Goal: Find specific page/section: Locate item on page

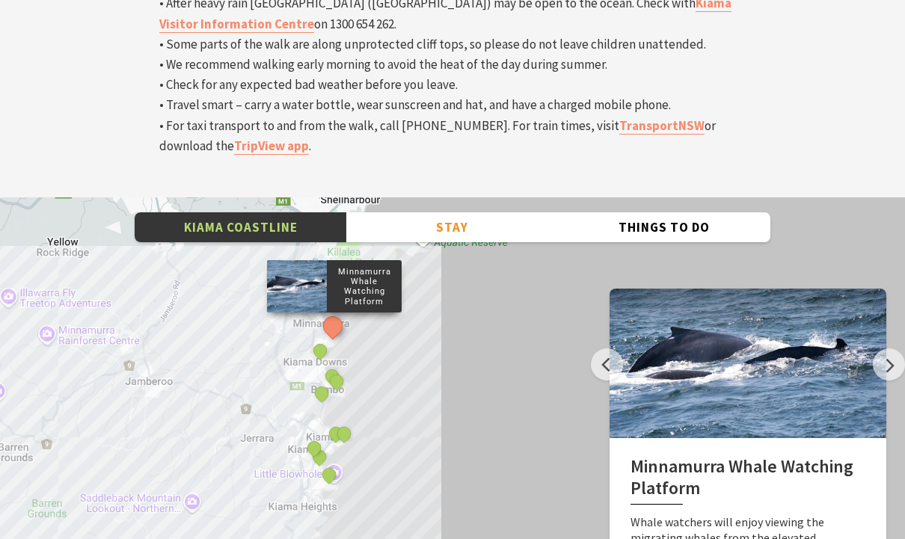
scroll to position [4881, 0]
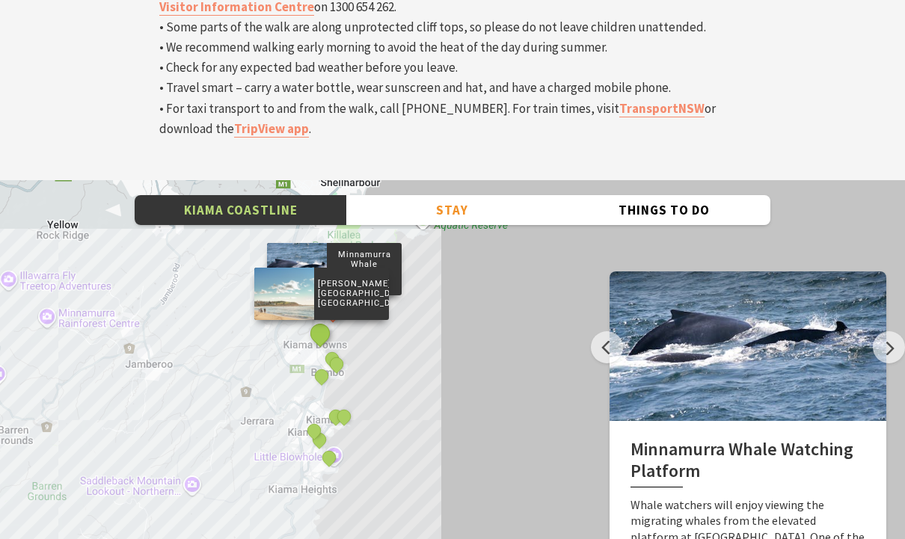
click at [320, 319] on button "See detail about Jones Beach, Kiama Downs" at bounding box center [321, 333] width 28 height 28
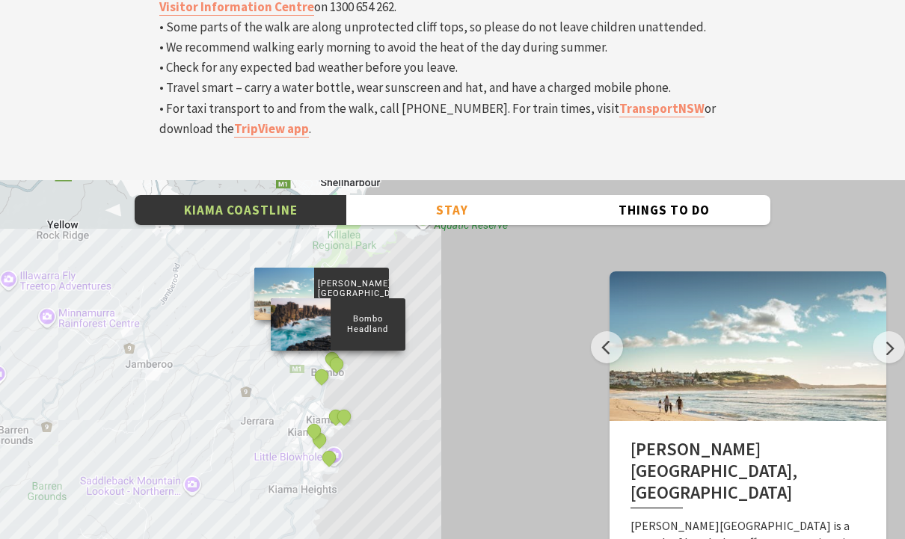
click at [330, 355] on div "Bombo Headland" at bounding box center [338, 366] width 22 height 22
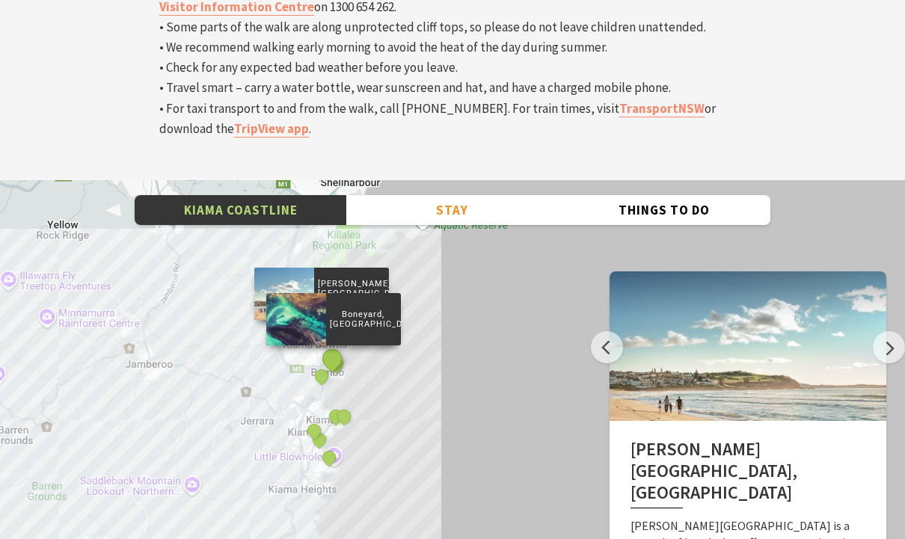
click at [335, 345] on button "See detail about Boneyard, Kiama" at bounding box center [332, 359] width 28 height 28
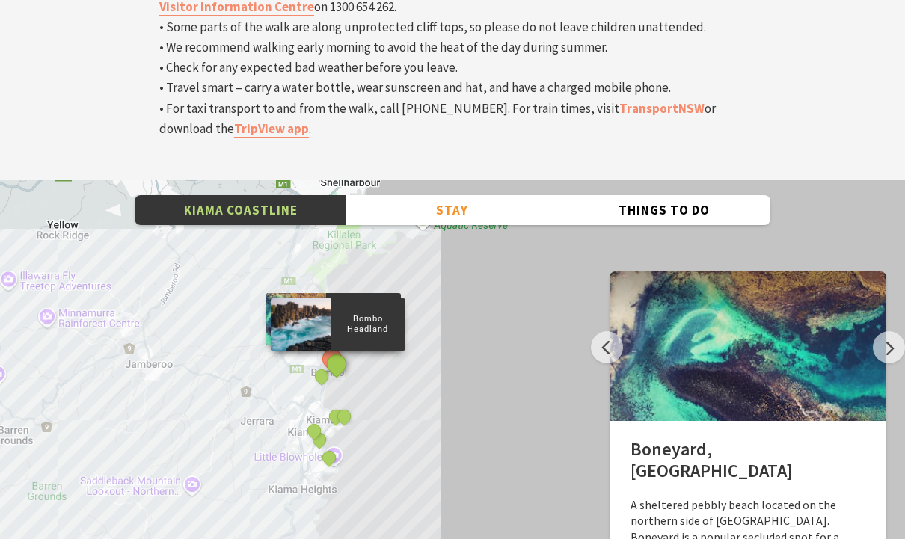
click at [339, 350] on button "See detail about Bombo Headland" at bounding box center [336, 364] width 28 height 28
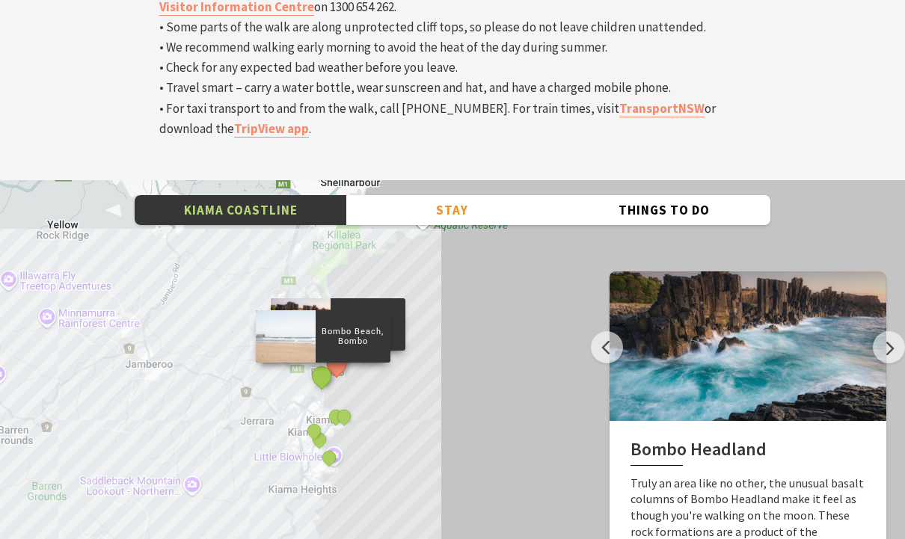
click at [320, 362] on button "See detail about Bombo Beach, Bombo" at bounding box center [322, 376] width 28 height 28
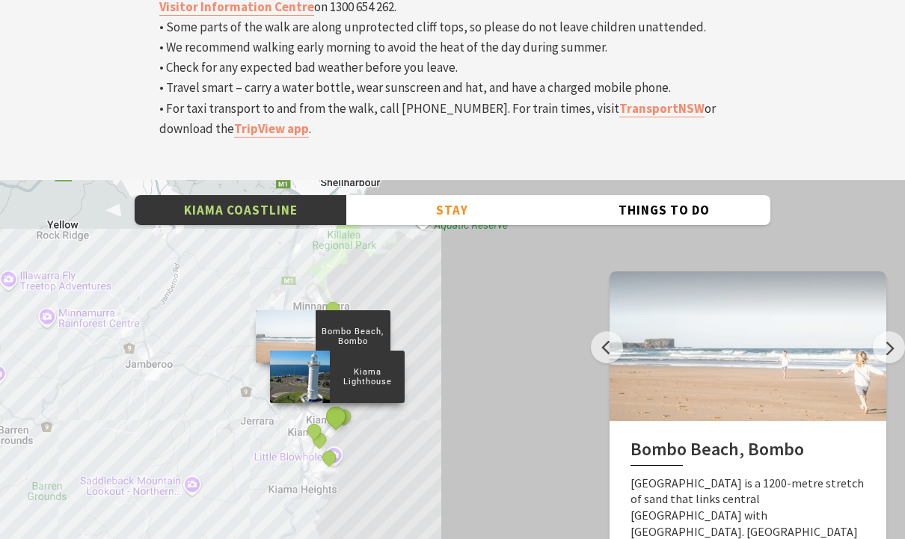
click at [331, 403] on button "See detail about Kiama Lighthouse" at bounding box center [336, 417] width 28 height 28
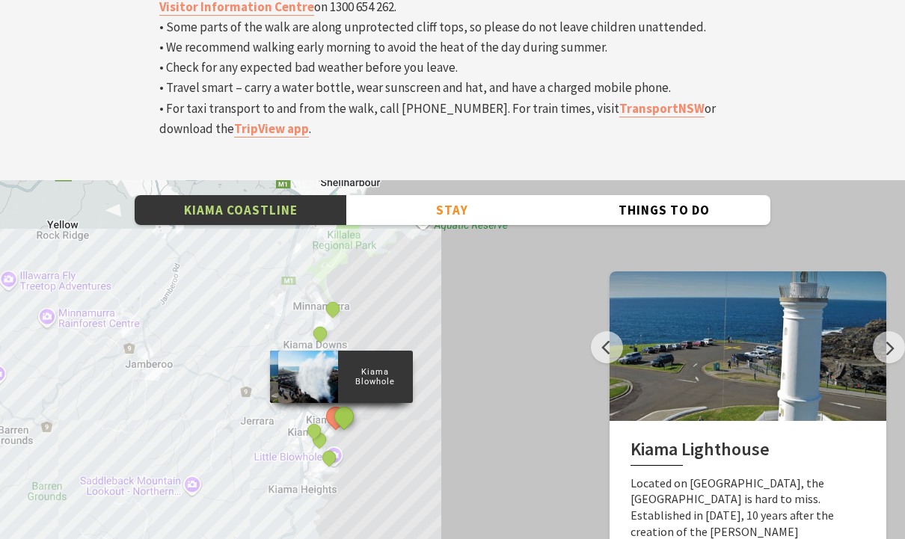
click at [346, 403] on button "See detail about Kiama Blowhole" at bounding box center [344, 417] width 28 height 28
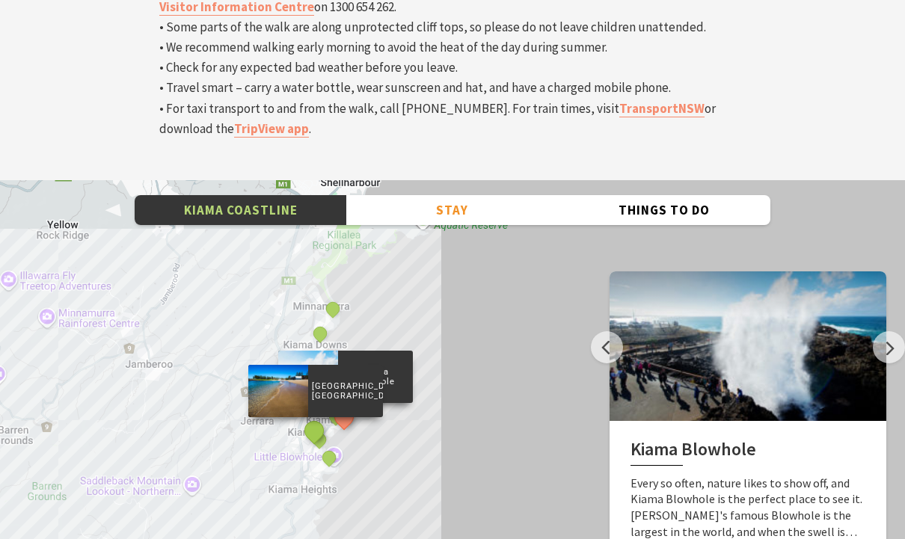
click at [312, 417] on button "See detail about Surf Beach, Kiama" at bounding box center [315, 431] width 28 height 28
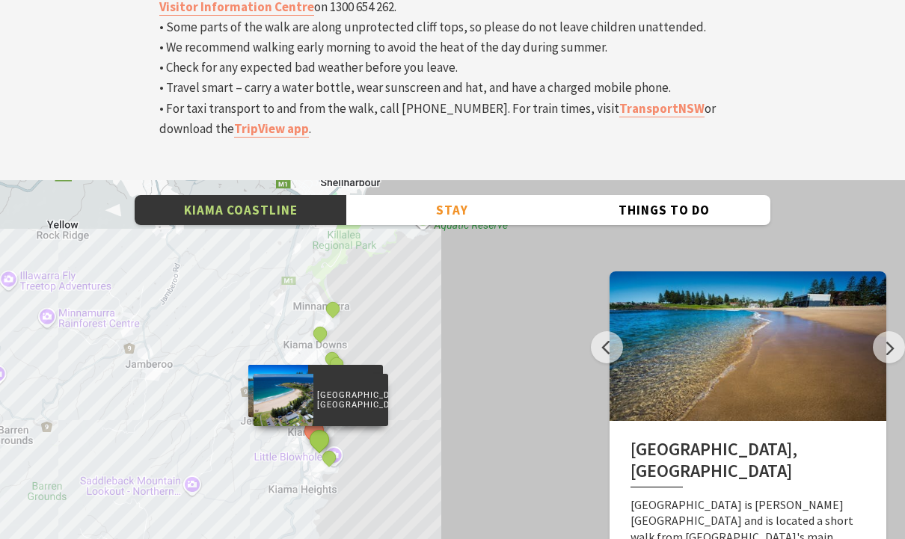
click at [321, 426] on button "See detail about Kendalls Beach, Kiama" at bounding box center [320, 440] width 28 height 28
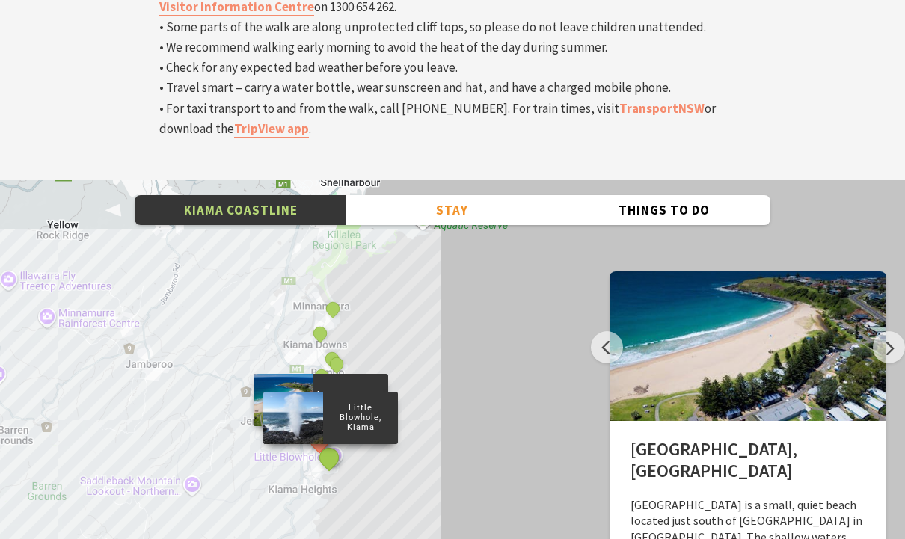
click at [329, 444] on button "See detail about Little Blowhole, Kiama" at bounding box center [330, 458] width 28 height 28
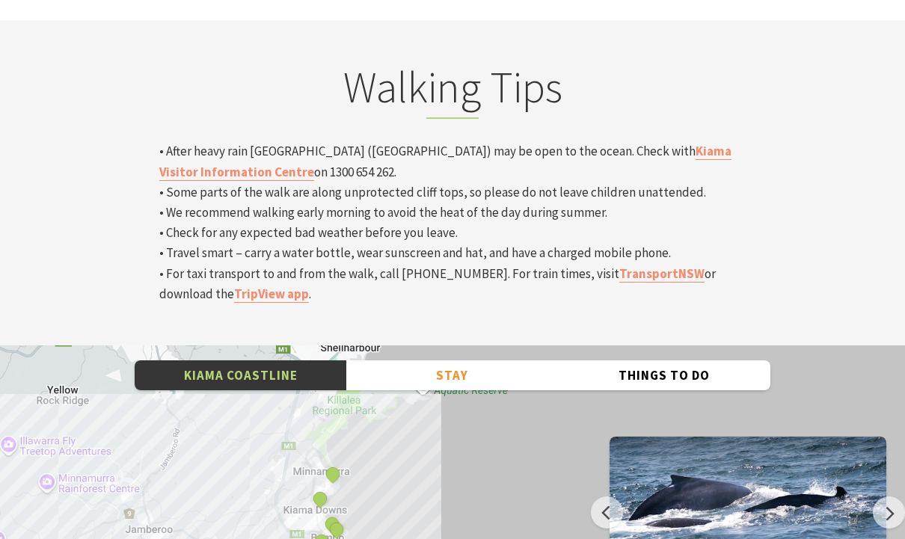
scroll to position [4713, 0]
